Goal: Information Seeking & Learning: Learn about a topic

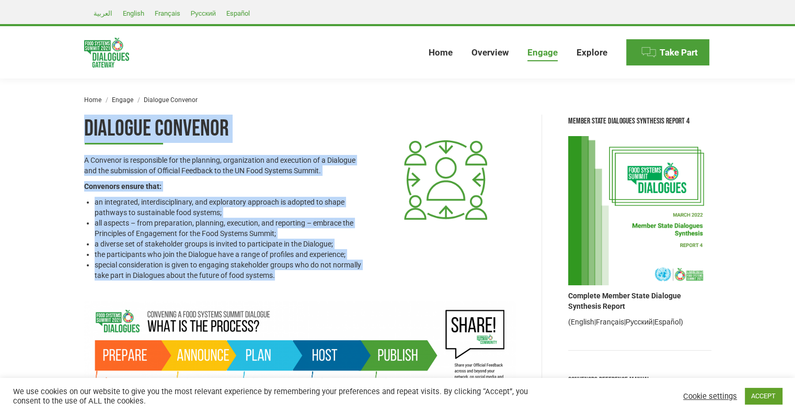
drag, startPoint x: 78, startPoint y: 125, endPoint x: 295, endPoint y: 279, distance: 265.9
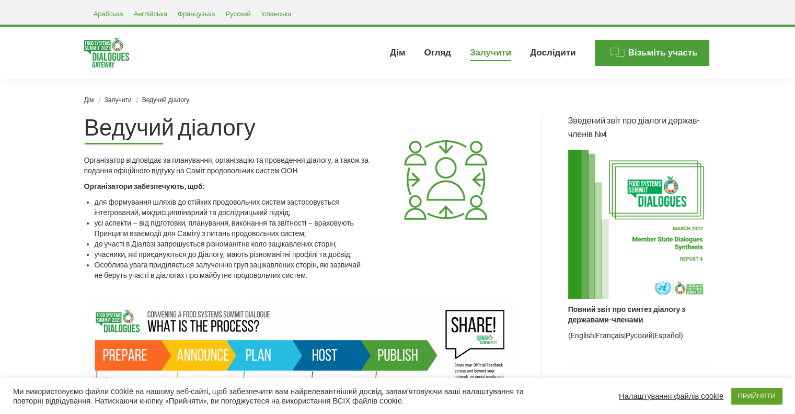
click at [366, 81] on div "Ви тут: Дім Залучити Ведучий діалогу" at bounding box center [398, 96] width 680 height 36
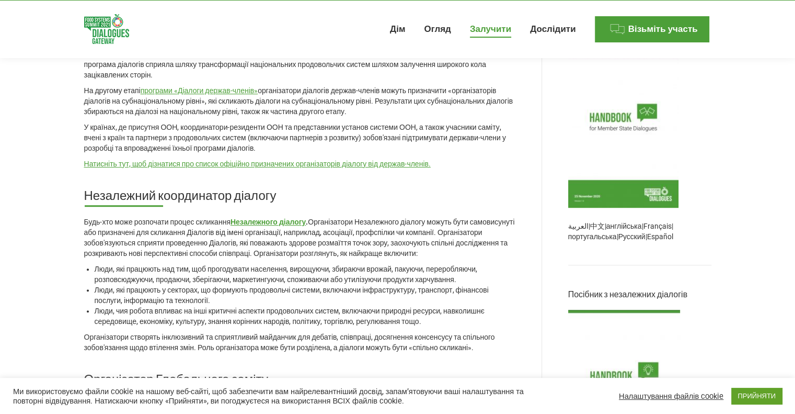
scroll to position [680, 0]
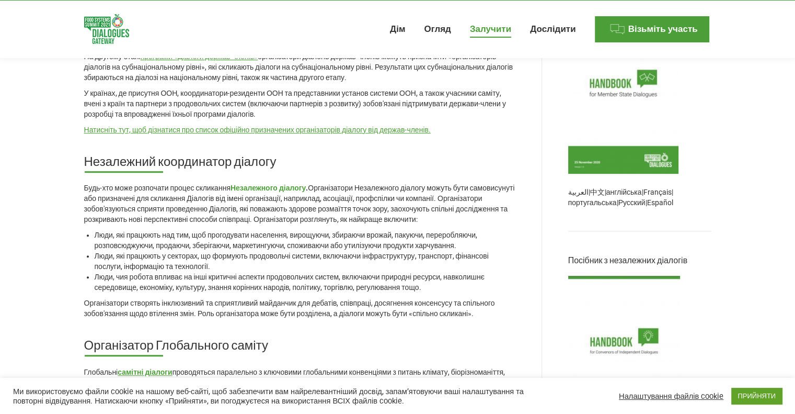
click at [291, 184] on font "Незалежного діалогу" at bounding box center [268, 188] width 75 height 8
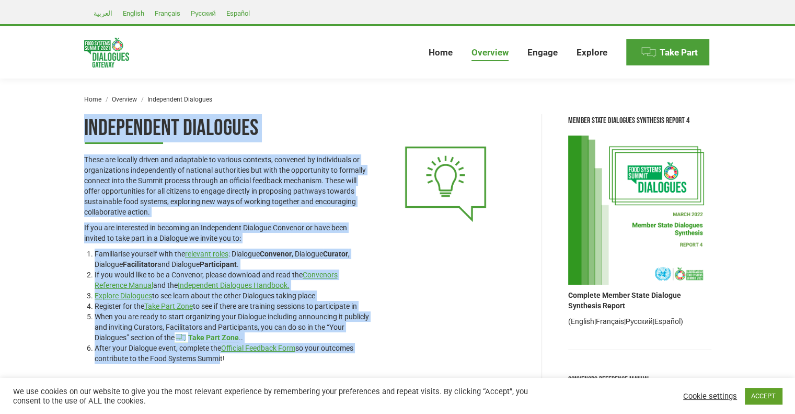
drag, startPoint x: 77, startPoint y: 121, endPoint x: 218, endPoint y: 363, distance: 280.7
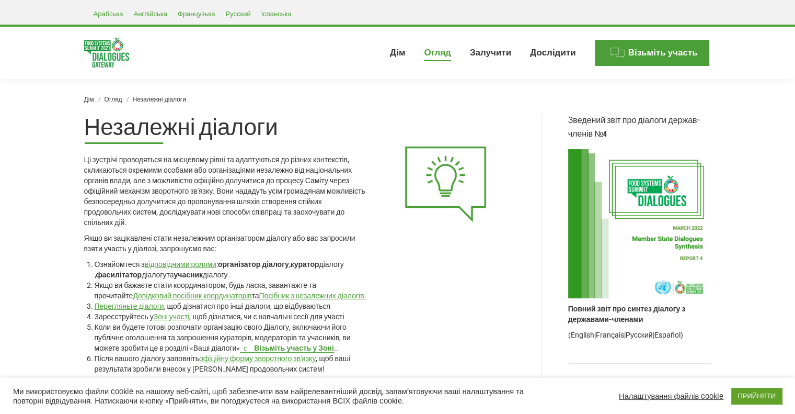
click at [366, 85] on div "Ви тут: Дім Огляд Незалежні діалоги" at bounding box center [398, 96] width 680 height 36
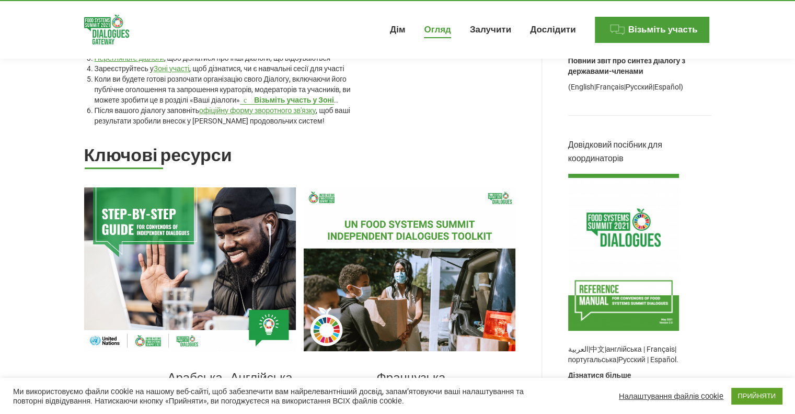
scroll to position [261, 0]
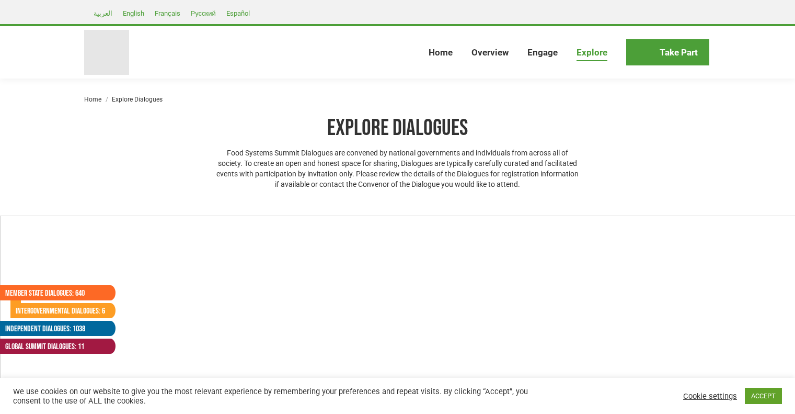
select select
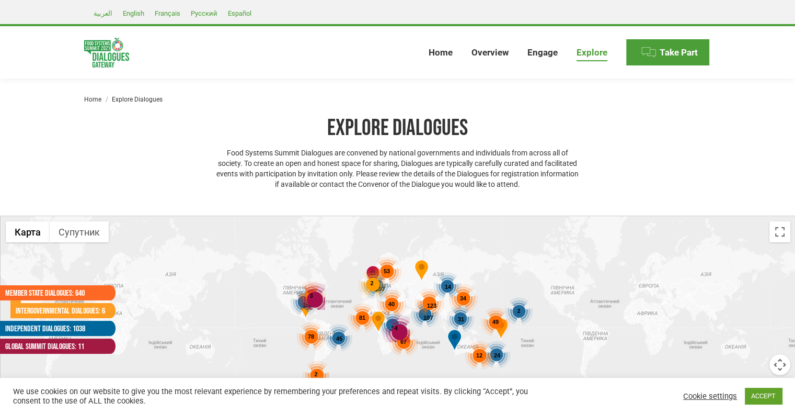
click at [431, 305] on span "123" at bounding box center [431, 305] width 9 height 6
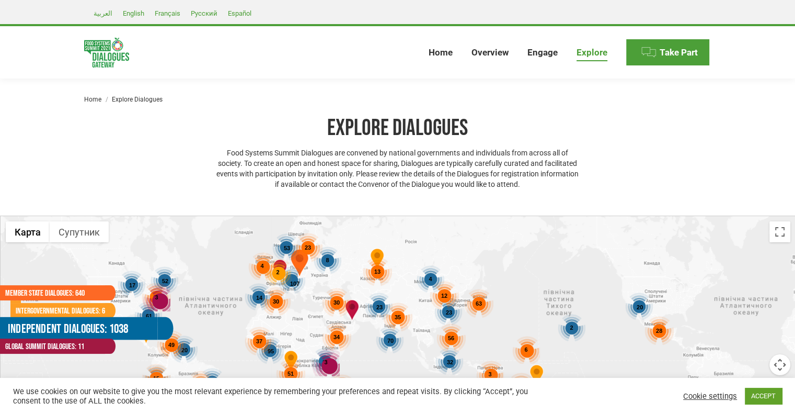
click at [67, 326] on link "Independent Dialogues: 1038" at bounding box center [79, 328] width 158 height 23
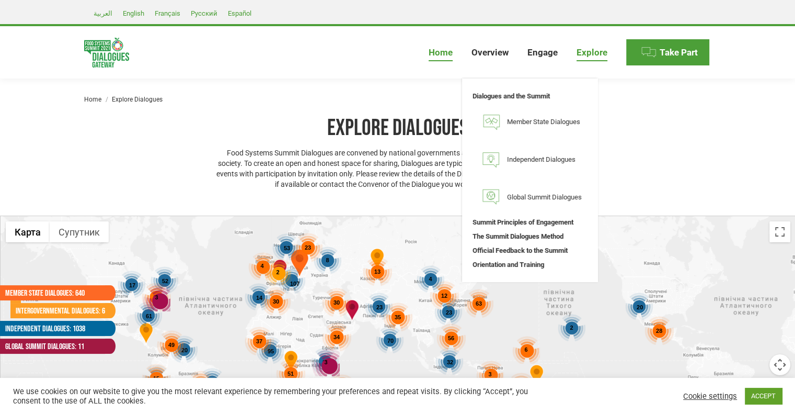
click at [437, 48] on span "Home" at bounding box center [441, 52] width 24 height 11
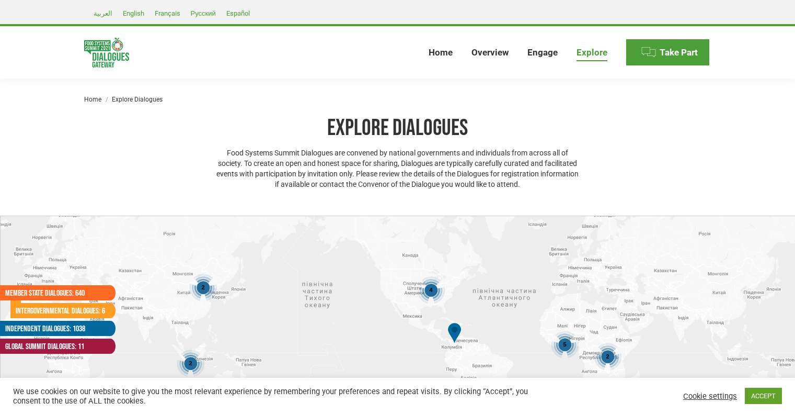
select select
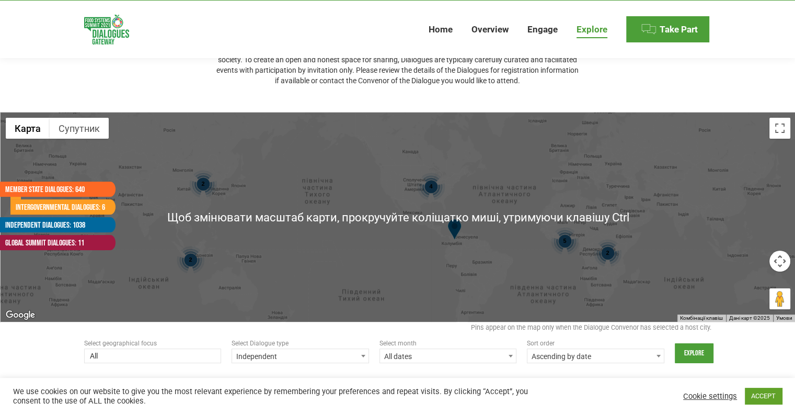
scroll to position [105, 0]
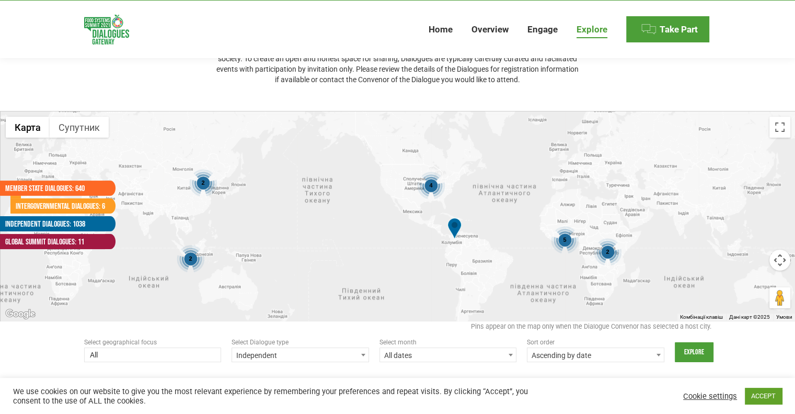
click at [607, 253] on span "2" at bounding box center [607, 251] width 3 height 6
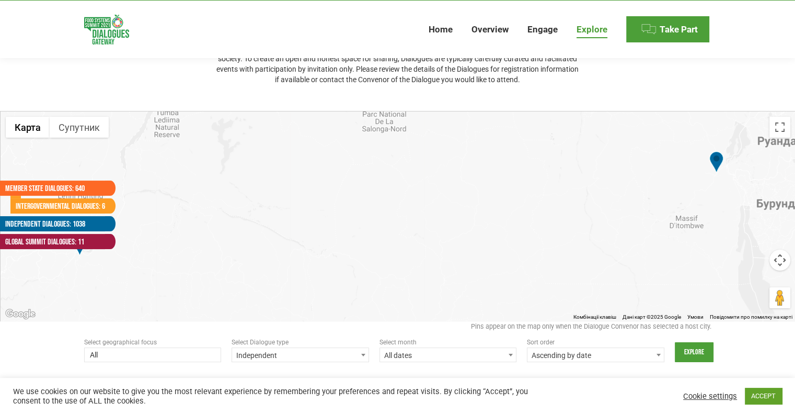
click at [715, 160] on img at bounding box center [716, 163] width 14 height 24
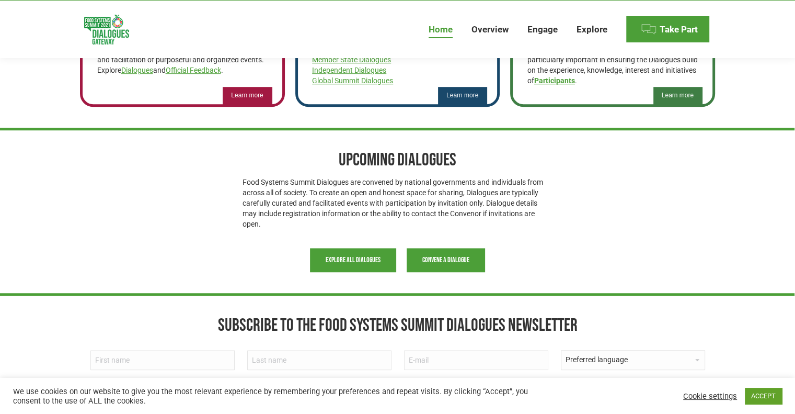
scroll to position [797, 0]
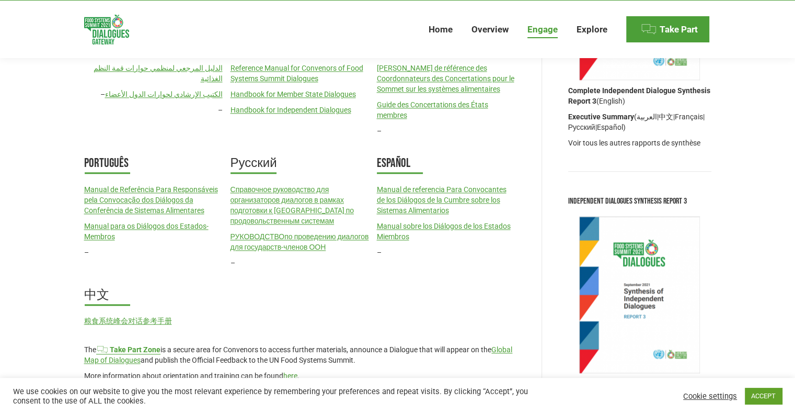
scroll to position [1412, 0]
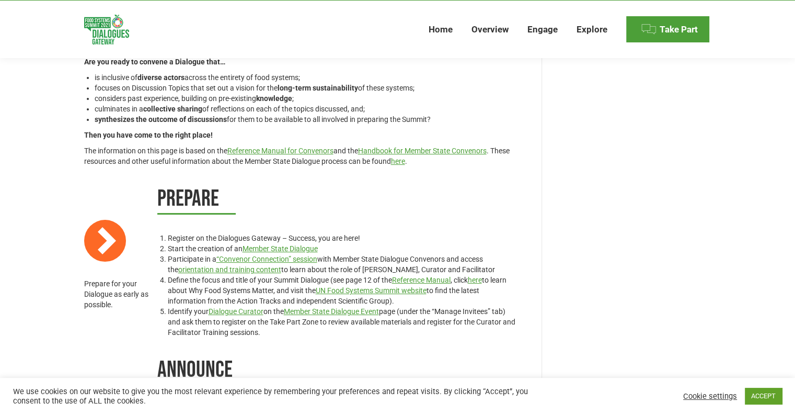
scroll to position [157, 0]
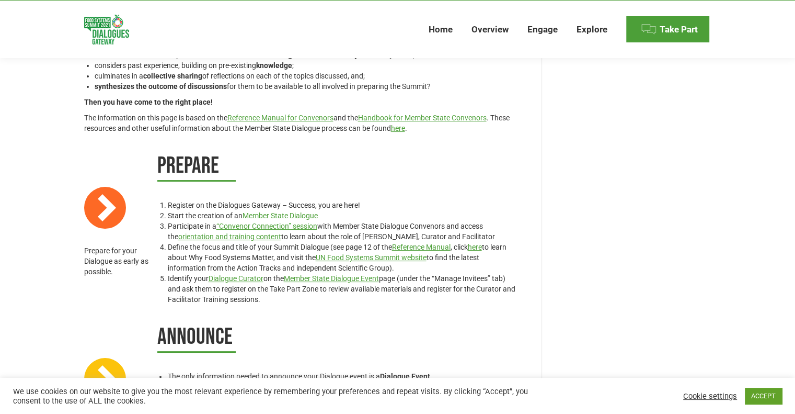
click at [302, 215] on link "Member State Dialogue" at bounding box center [279, 215] width 75 height 8
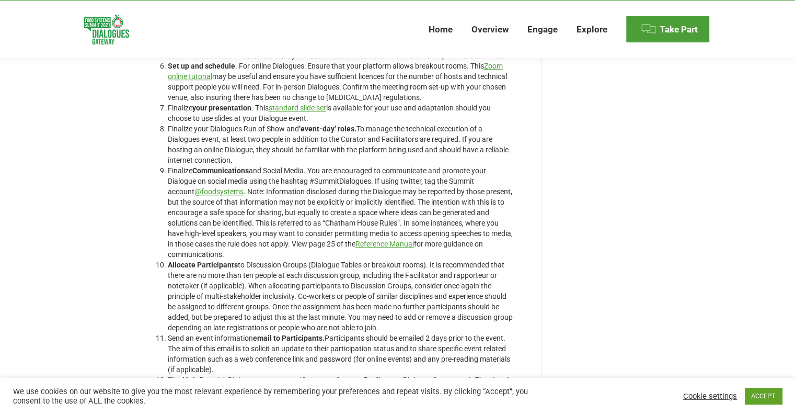
scroll to position [1098, 0]
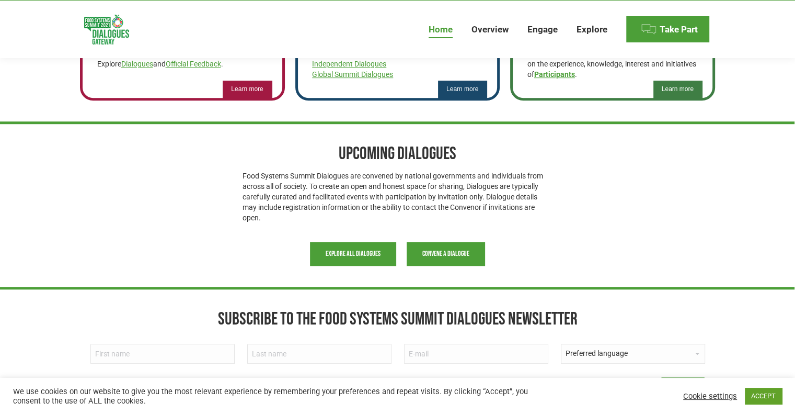
scroll to position [693, 0]
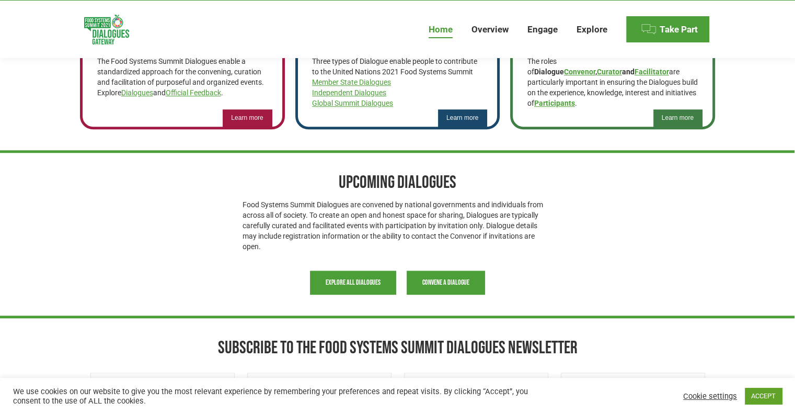
click at [356, 278] on span "Explore all Dialogues" at bounding box center [353, 282] width 55 height 8
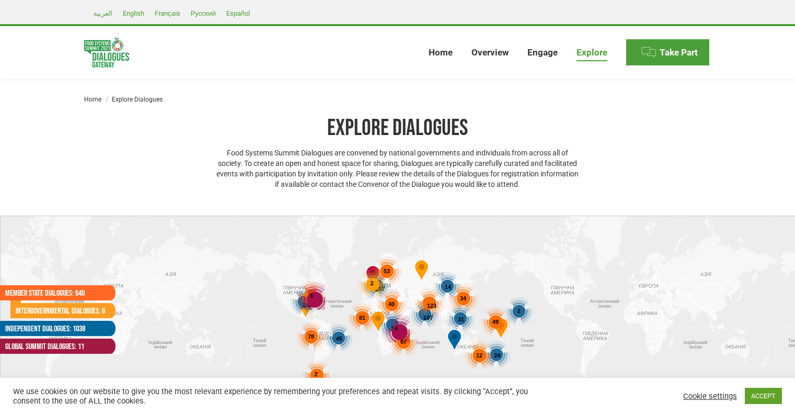
select select
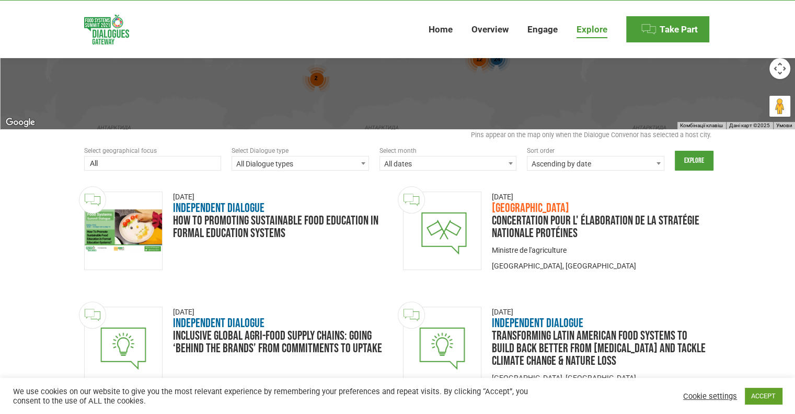
scroll to position [314, 0]
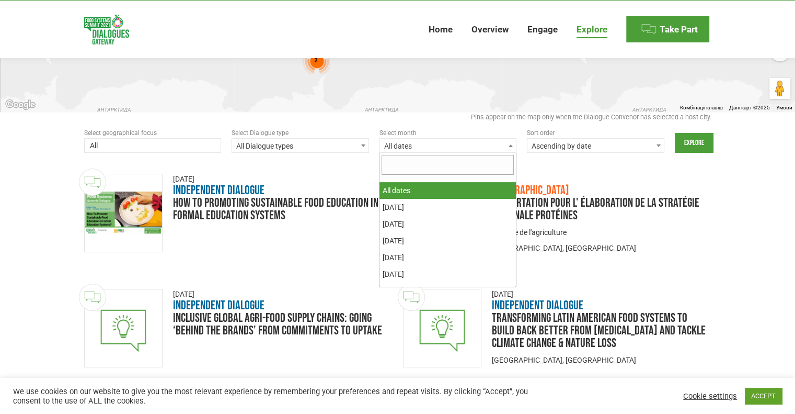
click at [439, 146] on span "All dates" at bounding box center [448, 146] width 136 height 15
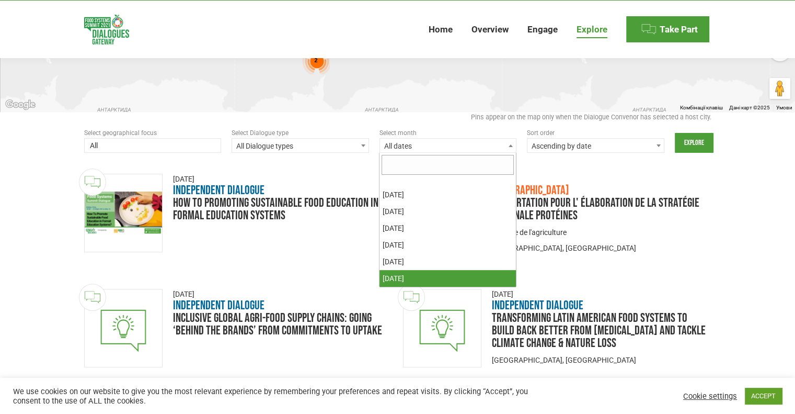
select select "20240501-20240531"
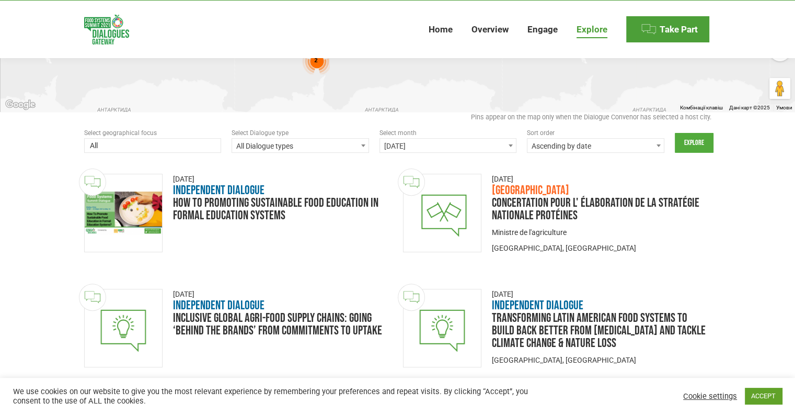
click at [692, 146] on input "Explore" at bounding box center [694, 143] width 39 height 20
click at [695, 144] on input "Explore" at bounding box center [694, 143] width 39 height 20
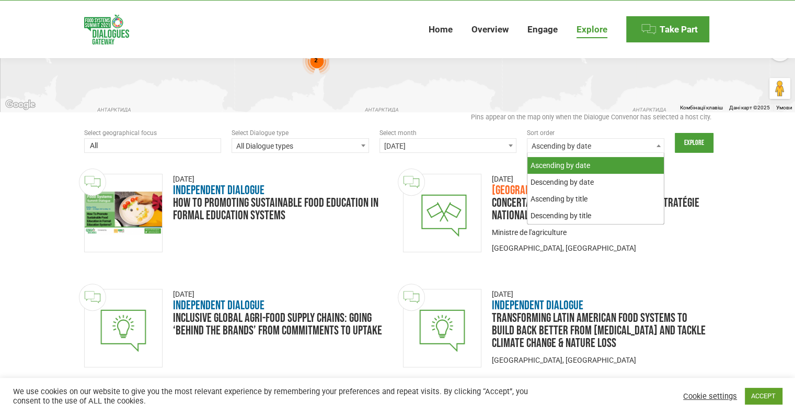
click at [554, 146] on span "Ascending by date" at bounding box center [596, 146] width 136 height 15
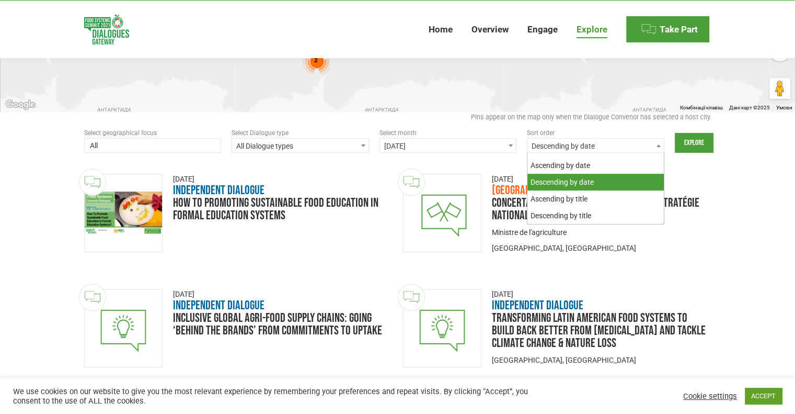
click at [573, 142] on span "Descending by date" at bounding box center [596, 146] width 136 height 15
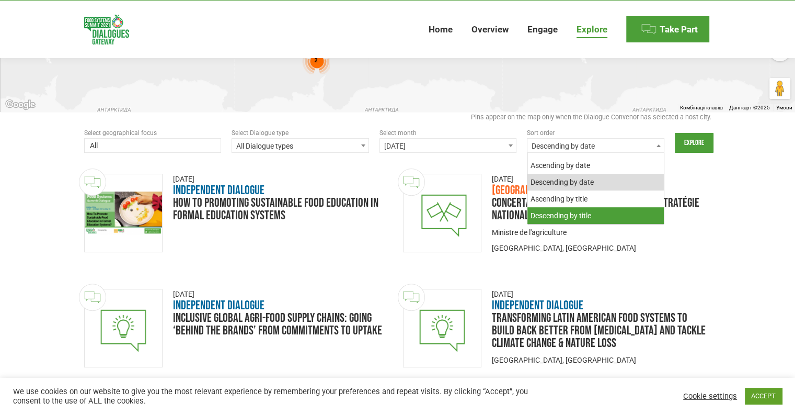
select select "title_desc"
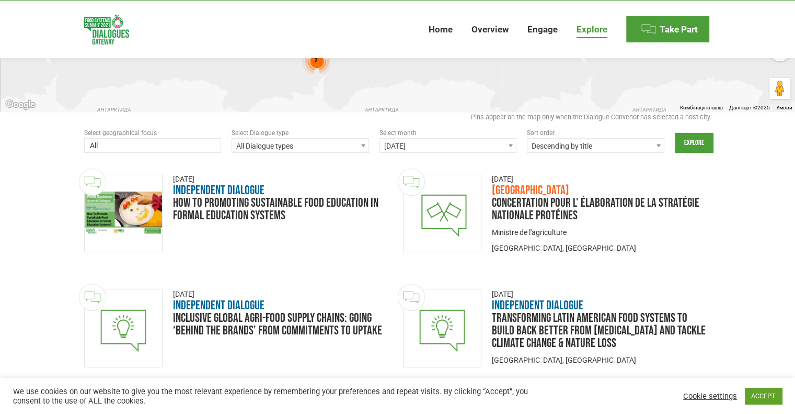
click at [210, 148] on span at bounding box center [152, 146] width 137 height 17
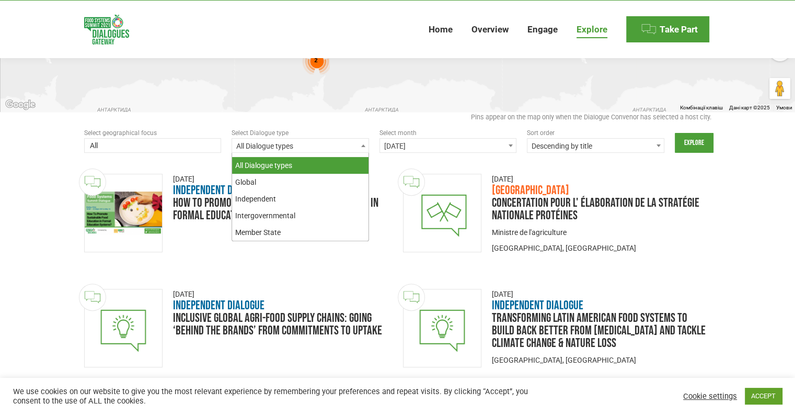
click at [263, 145] on span "All Dialogue types" at bounding box center [300, 146] width 136 height 15
click at [453, 140] on span "[DATE]" at bounding box center [448, 146] width 136 height 15
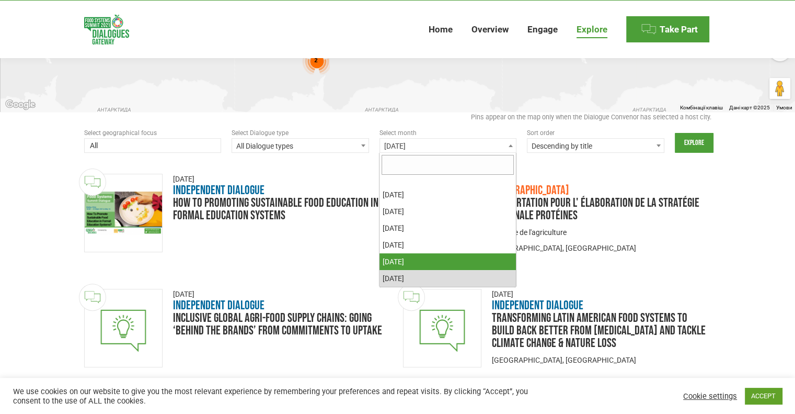
select select "20240401-20240430"
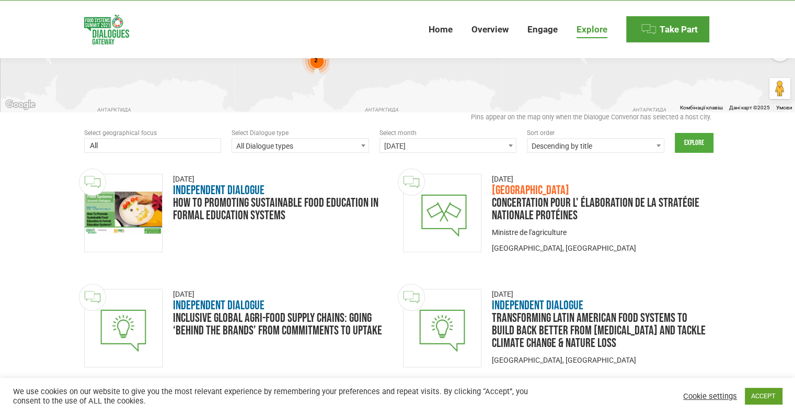
click at [705, 146] on input "Explore" at bounding box center [694, 143] width 39 height 20
click at [690, 147] on input "Explore" at bounding box center [694, 143] width 39 height 20
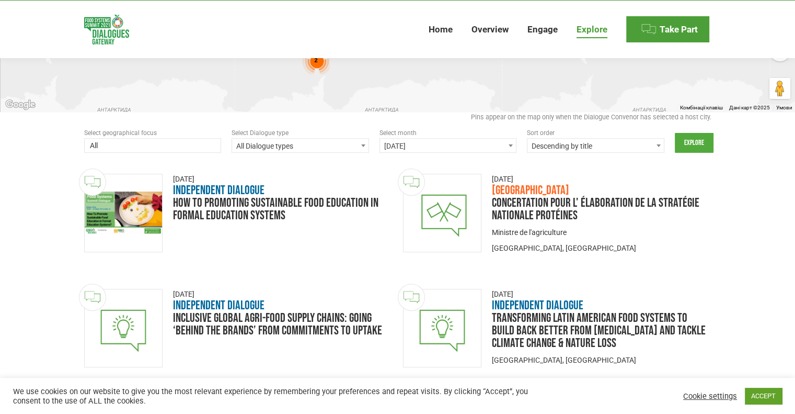
click at [690, 147] on input "Explore" at bounding box center [694, 143] width 39 height 20
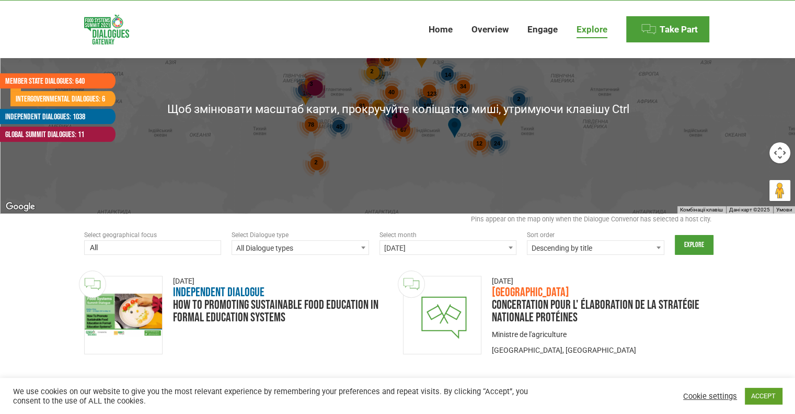
scroll to position [261, 0]
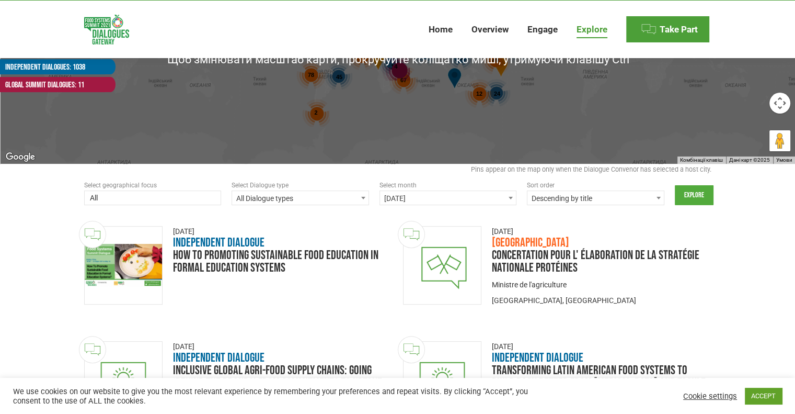
click at [692, 199] on input "Explore" at bounding box center [694, 195] width 39 height 20
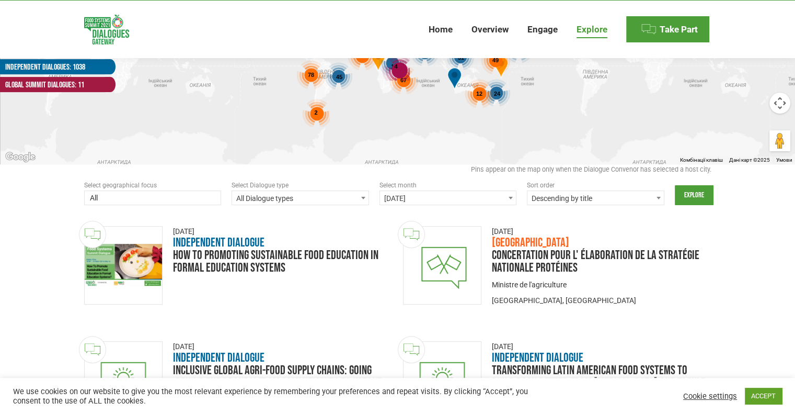
click at [315, 202] on span "All Dialogue types" at bounding box center [300, 198] width 136 height 15
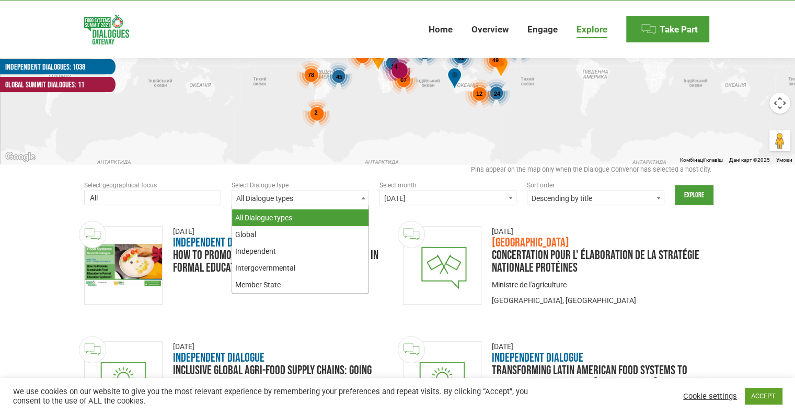
click at [315, 202] on span "All Dialogue types" at bounding box center [300, 198] width 136 height 15
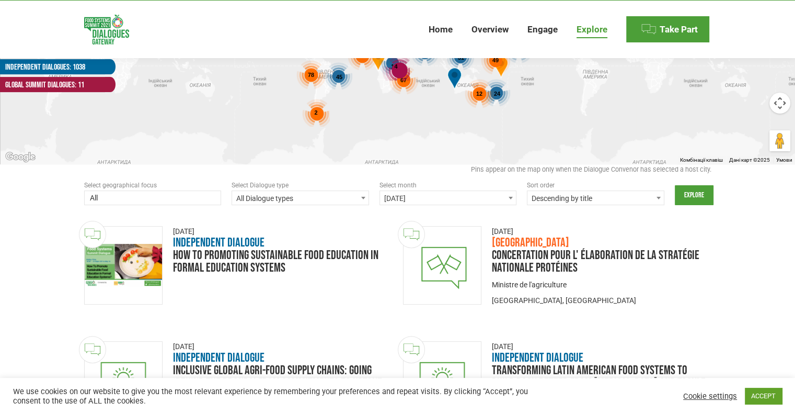
click at [571, 198] on span "Descending by title" at bounding box center [596, 198] width 136 height 15
click at [687, 188] on input "Explore" at bounding box center [694, 195] width 39 height 20
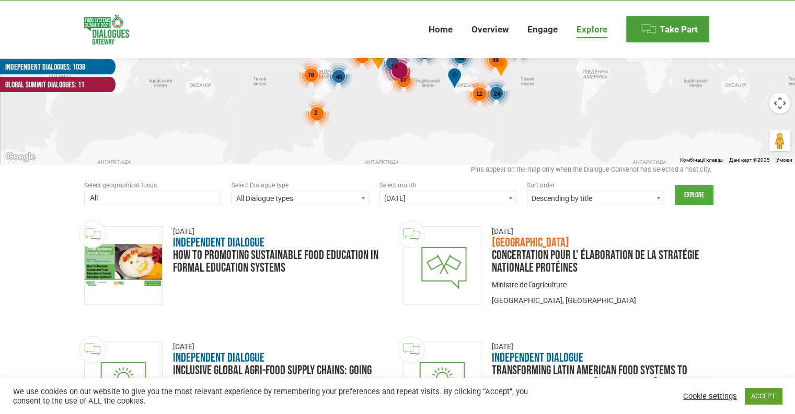
click at [687, 188] on input "Explore" at bounding box center [694, 195] width 39 height 20
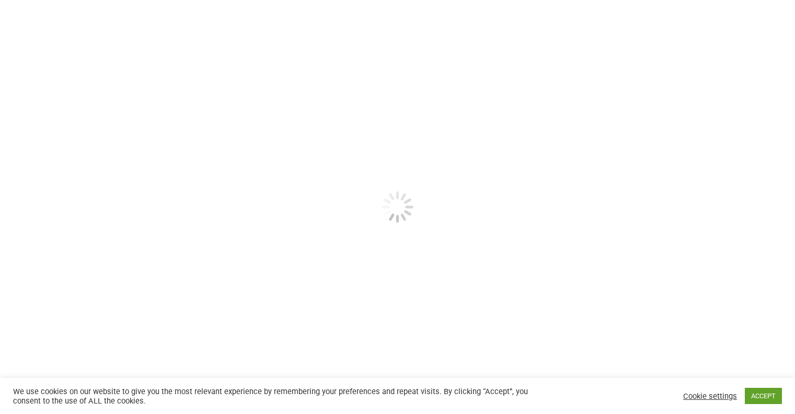
select select
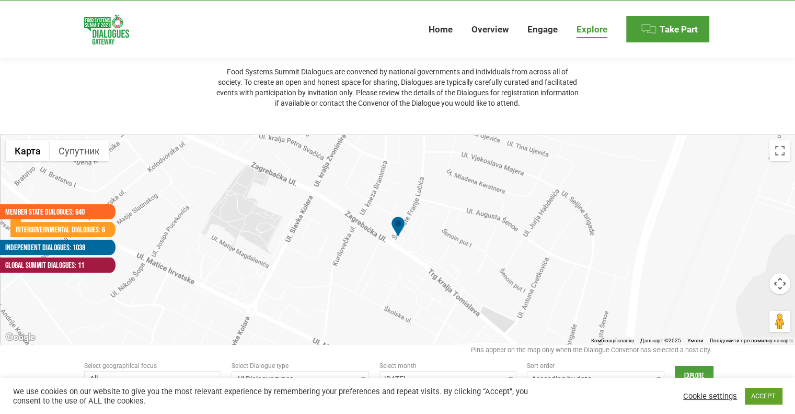
scroll to position [209, 0]
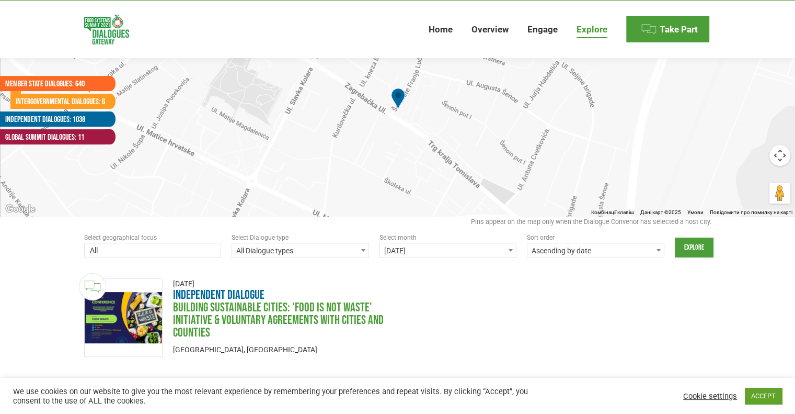
click at [248, 305] on link "Building Sustainable Cities: 'Food is Not Waste' Initiative & Voluntary Agreeme…" at bounding box center [278, 320] width 211 height 40
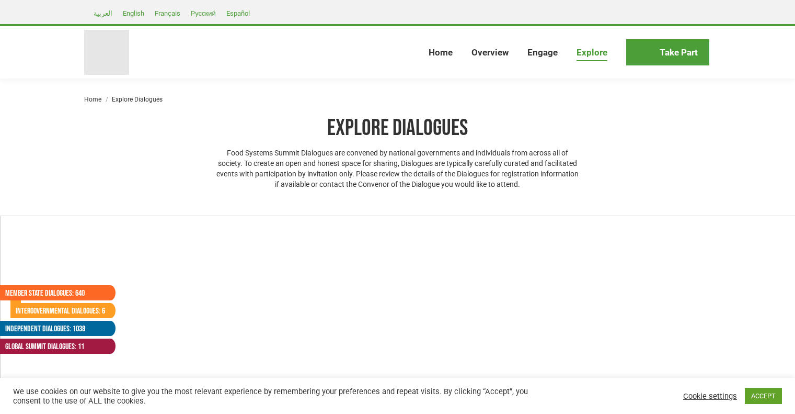
select select
